Goal: Navigation & Orientation: Find specific page/section

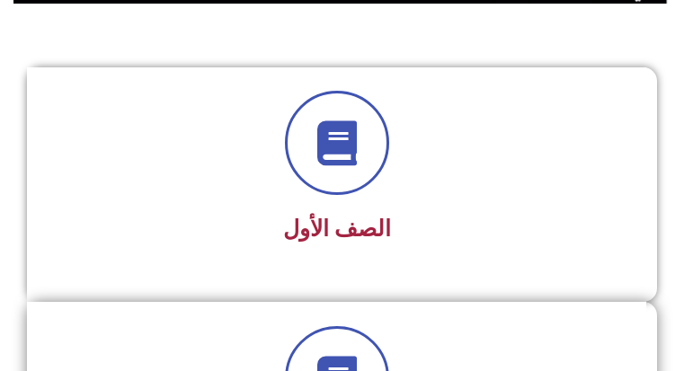
scroll to position [449, 0]
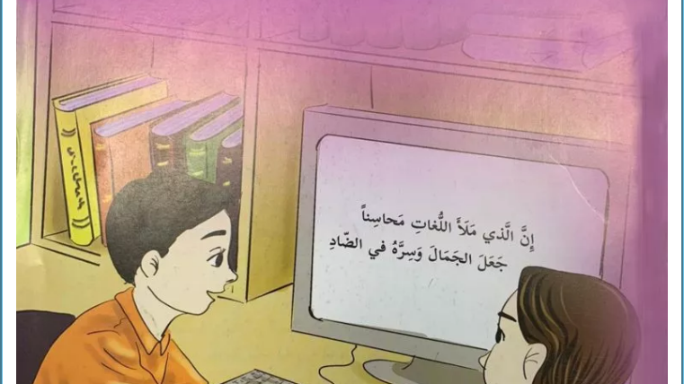
scroll to position [539, 0]
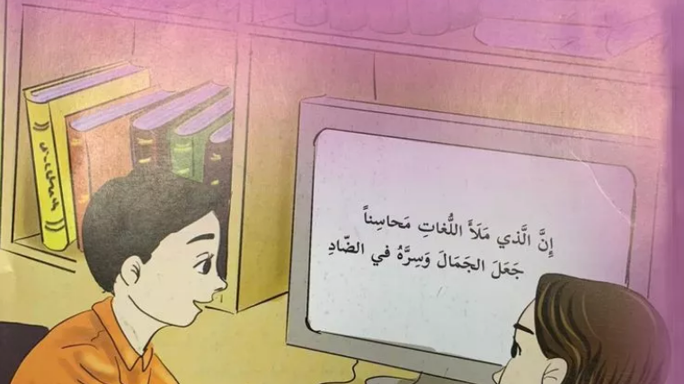
click at [586, 110] on img at bounding box center [342, 186] width 717 height 896
click at [594, 97] on img at bounding box center [342, 186] width 717 height 896
click at [587, 106] on img at bounding box center [342, 186] width 717 height 896
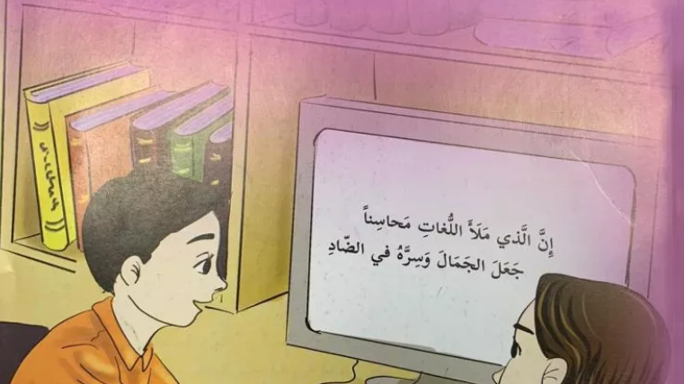
click at [587, 106] on img at bounding box center [342, 186] width 717 height 896
click at [589, 106] on img at bounding box center [342, 186] width 717 height 896
click at [589, 102] on img at bounding box center [342, 186] width 717 height 896
click at [587, 100] on img at bounding box center [342, 186] width 717 height 896
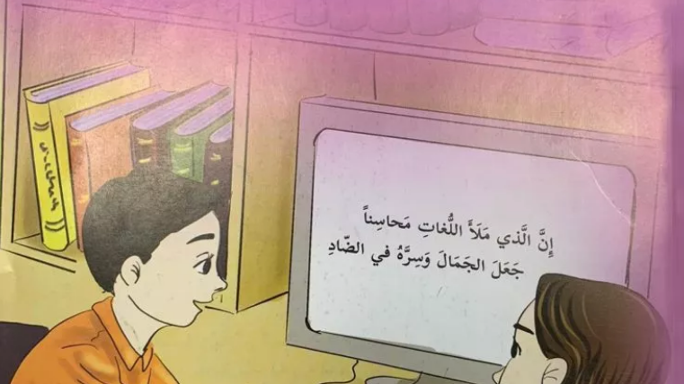
click at [587, 97] on img at bounding box center [342, 186] width 717 height 896
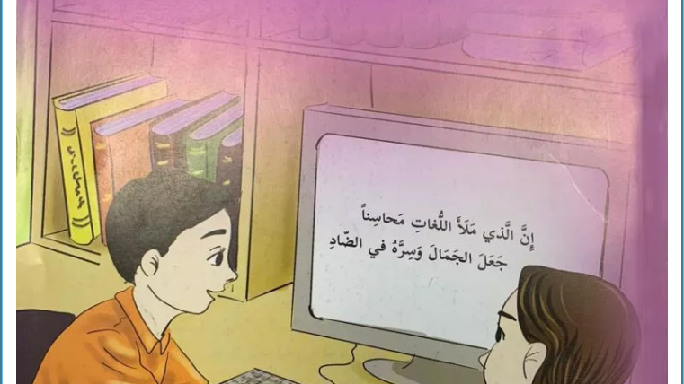
click at [680, 133] on div "اللغة العربية - الجزء الأول​" at bounding box center [342, 196] width 684 height 868
drag, startPoint x: 680, startPoint y: 133, endPoint x: 667, endPoint y: 136, distance: 12.9
click at [667, 136] on div "اللغة العربية - الجزء الأول​" at bounding box center [342, 196] width 684 height 868
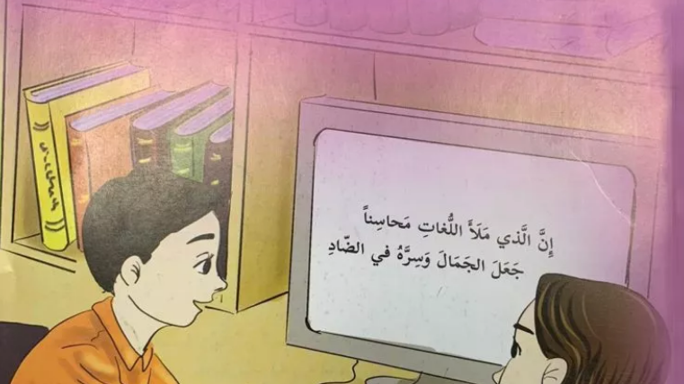
click at [662, 138] on img at bounding box center [342, 186] width 717 height 896
drag, startPoint x: 662, startPoint y: 138, endPoint x: 635, endPoint y: 132, distance: 27.7
click at [661, 138] on img at bounding box center [342, 186] width 717 height 896
click at [635, 132] on img at bounding box center [342, 186] width 717 height 896
click at [633, 130] on img at bounding box center [342, 186] width 717 height 896
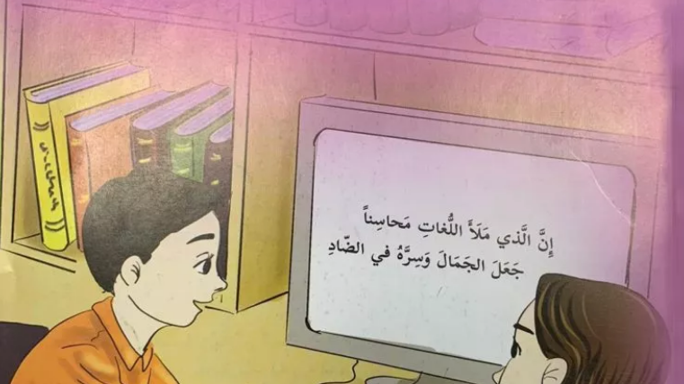
drag, startPoint x: 633, startPoint y: 130, endPoint x: 605, endPoint y: 77, distance: 60.3
click at [641, 106] on img at bounding box center [342, 186] width 717 height 896
click at [615, 43] on img at bounding box center [342, 186] width 717 height 896
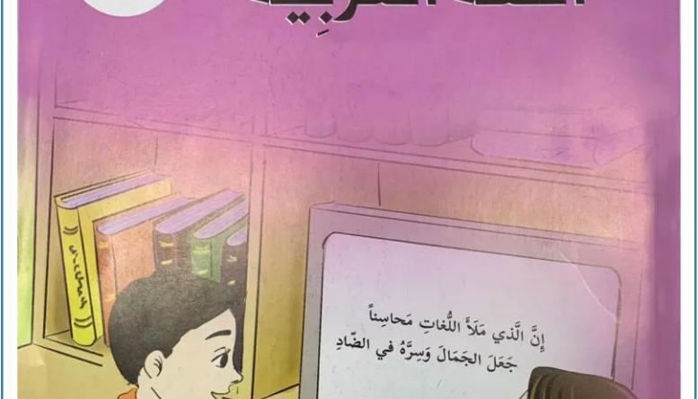
scroll to position [449, 0]
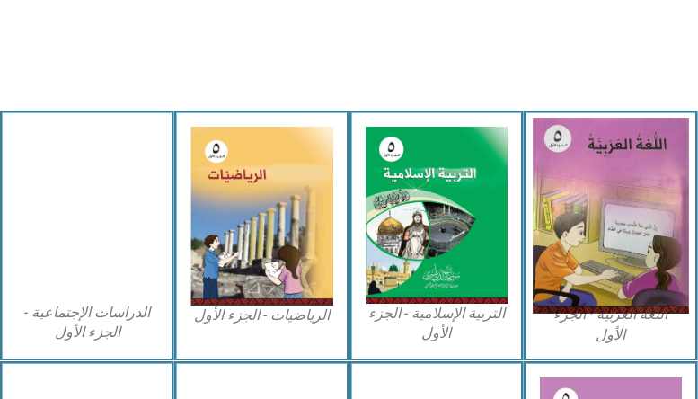
click at [578, 224] on img at bounding box center [611, 216] width 156 height 196
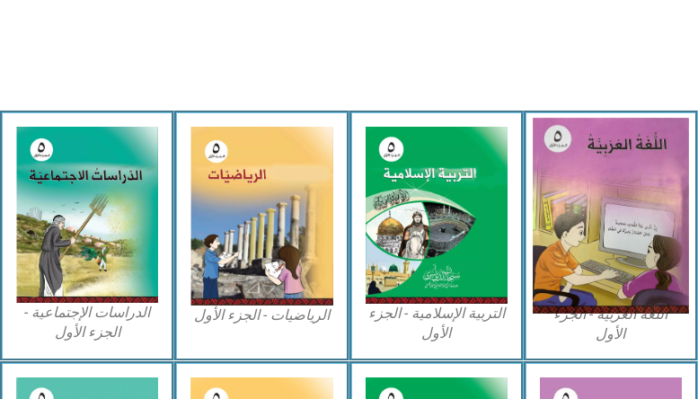
click at [569, 220] on img at bounding box center [611, 216] width 156 height 196
click at [572, 219] on img at bounding box center [611, 216] width 156 height 196
click at [570, 218] on img at bounding box center [611, 216] width 156 height 196
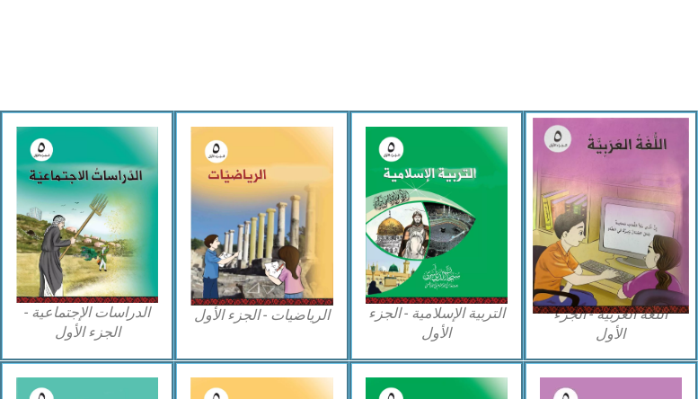
click at [570, 218] on img at bounding box center [611, 216] width 156 height 196
click at [571, 218] on img at bounding box center [611, 216] width 156 height 196
drag, startPoint x: 571, startPoint y: 218, endPoint x: 573, endPoint y: 209, distance: 9.2
click at [572, 210] on img at bounding box center [611, 216] width 156 height 196
click at [631, 131] on img at bounding box center [611, 216] width 156 height 196
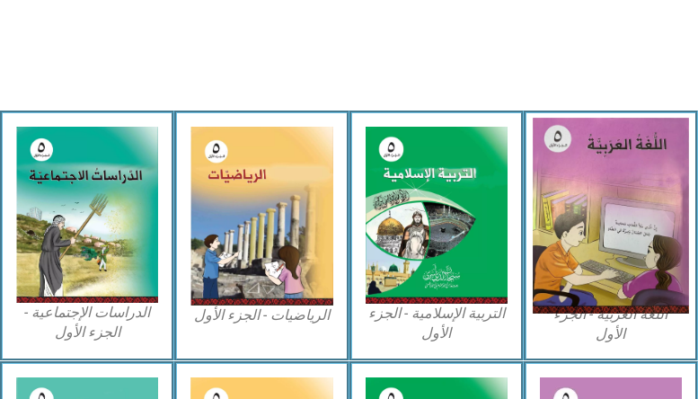
click at [628, 126] on img at bounding box center [611, 216] width 156 height 196
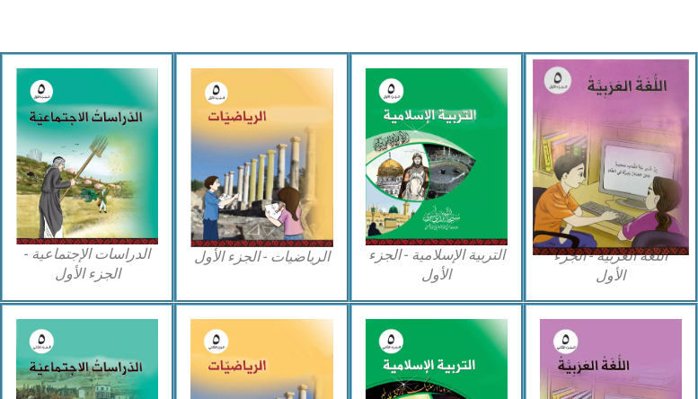
drag, startPoint x: 628, startPoint y: 126, endPoint x: 657, endPoint y: 126, distance: 28.7
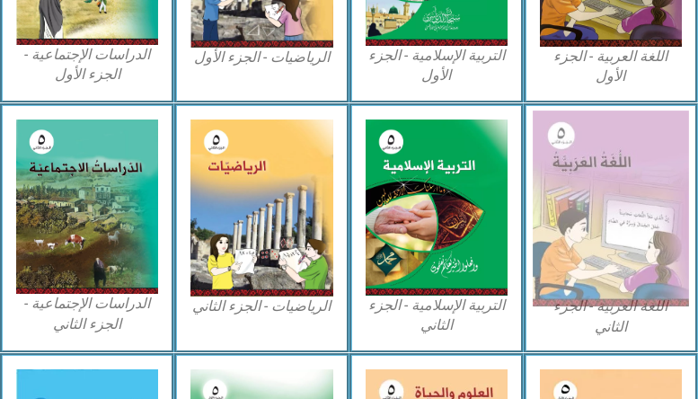
scroll to position [587, 0]
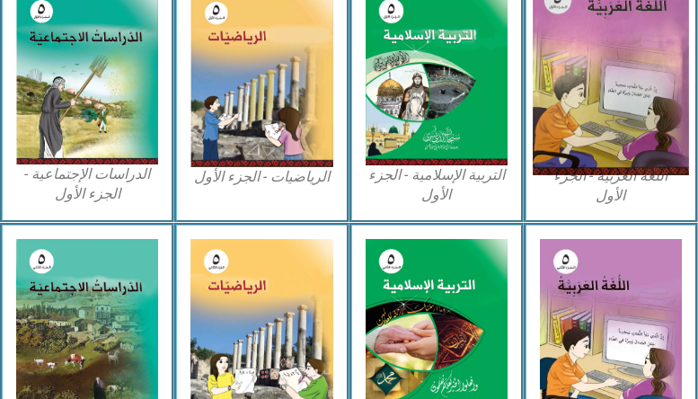
drag, startPoint x: 672, startPoint y: 49, endPoint x: 663, endPoint y: 51, distance: 9.4
click at [670, 50] on img at bounding box center [611, 77] width 156 height 196
drag, startPoint x: 661, startPoint y: 49, endPoint x: 658, endPoint y: 25, distance: 24.5
click at [658, 25] on img at bounding box center [611, 77] width 156 height 196
click at [658, 13] on img at bounding box center [611, 77] width 156 height 196
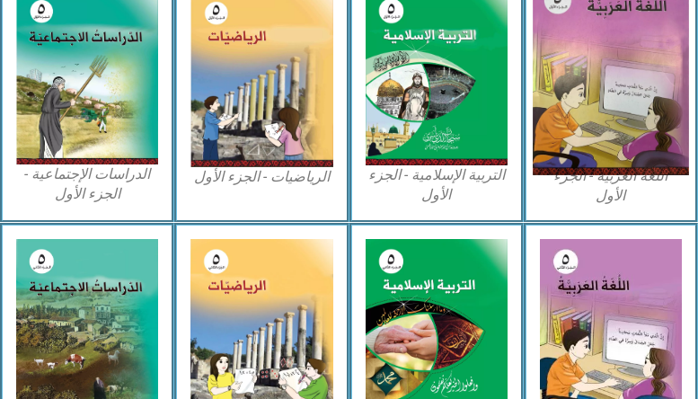
drag, startPoint x: 658, startPoint y: 13, endPoint x: 647, endPoint y: 84, distance: 70.9
click at [647, 84] on img at bounding box center [611, 77] width 156 height 196
click at [632, 105] on img at bounding box center [611, 77] width 156 height 196
click at [627, 111] on img at bounding box center [611, 77] width 156 height 196
click at [627, 112] on img at bounding box center [611, 77] width 156 height 196
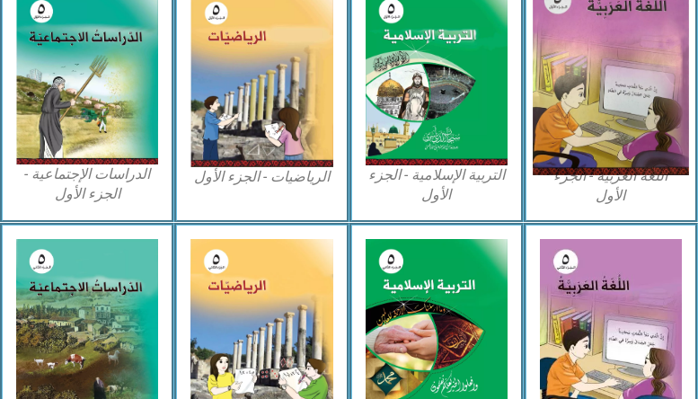
click at [627, 116] on img at bounding box center [611, 77] width 156 height 196
click at [605, 144] on img at bounding box center [611, 77] width 156 height 196
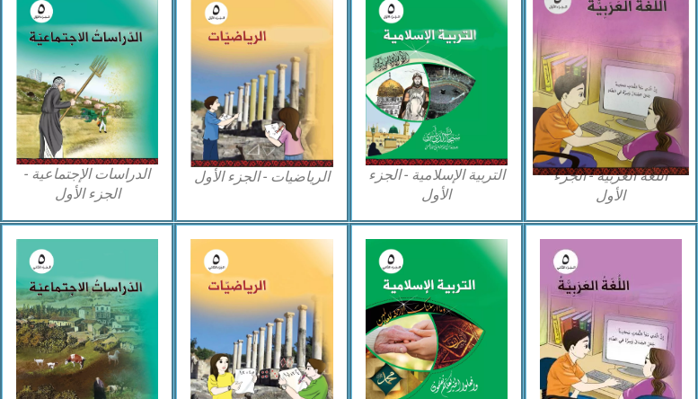
click at [605, 144] on img at bounding box center [611, 77] width 156 height 196
click at [605, 139] on img at bounding box center [611, 77] width 156 height 196
click at [607, 138] on img at bounding box center [611, 77] width 156 height 196
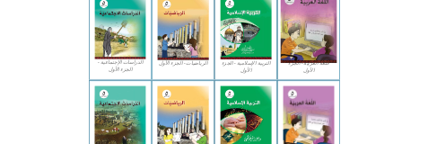
scroll to position [329, 0]
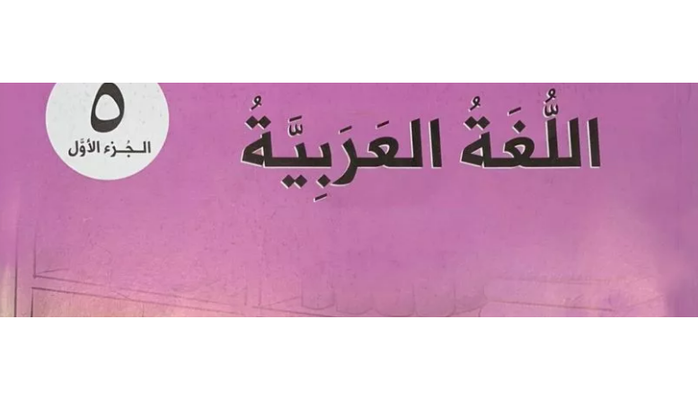
scroll to position [587, 0]
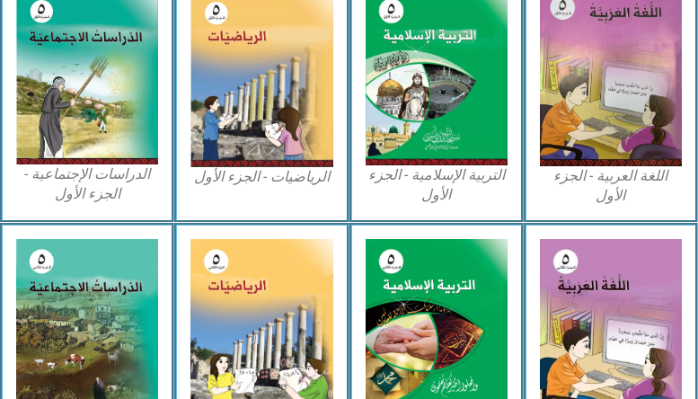
click at [683, 119] on div "اللغة العربية - الجزء الأول​" at bounding box center [611, 97] width 174 height 251
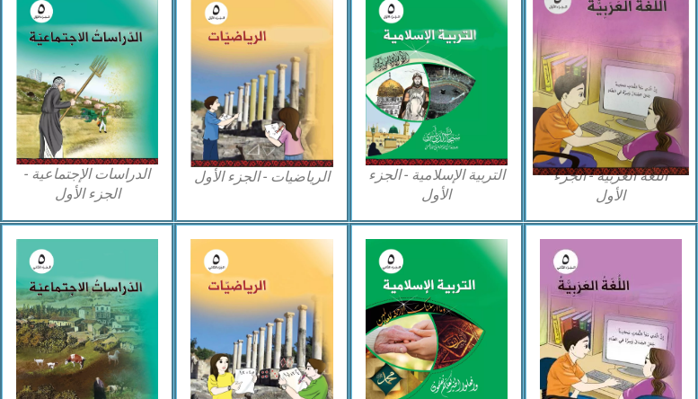
click at [626, 119] on img at bounding box center [611, 77] width 156 height 196
click at [625, 119] on img at bounding box center [611, 77] width 156 height 196
click at [627, 112] on img at bounding box center [611, 77] width 156 height 196
click at [631, 109] on img at bounding box center [611, 77] width 156 height 196
click at [667, 90] on img at bounding box center [611, 77] width 156 height 196
